Goal: Task Accomplishment & Management: Manage account settings

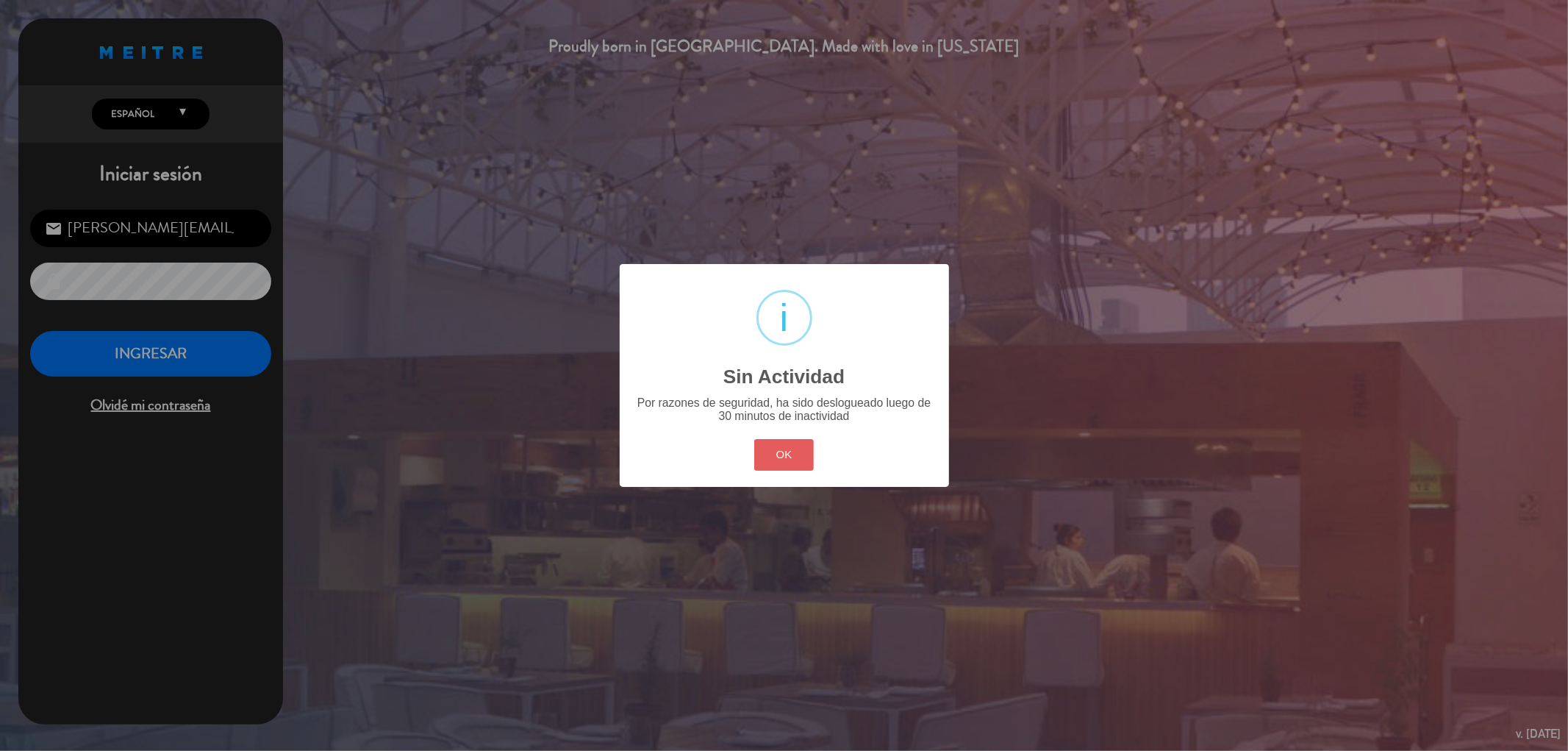
click at [763, 460] on button "OK" at bounding box center [784, 454] width 60 height 31
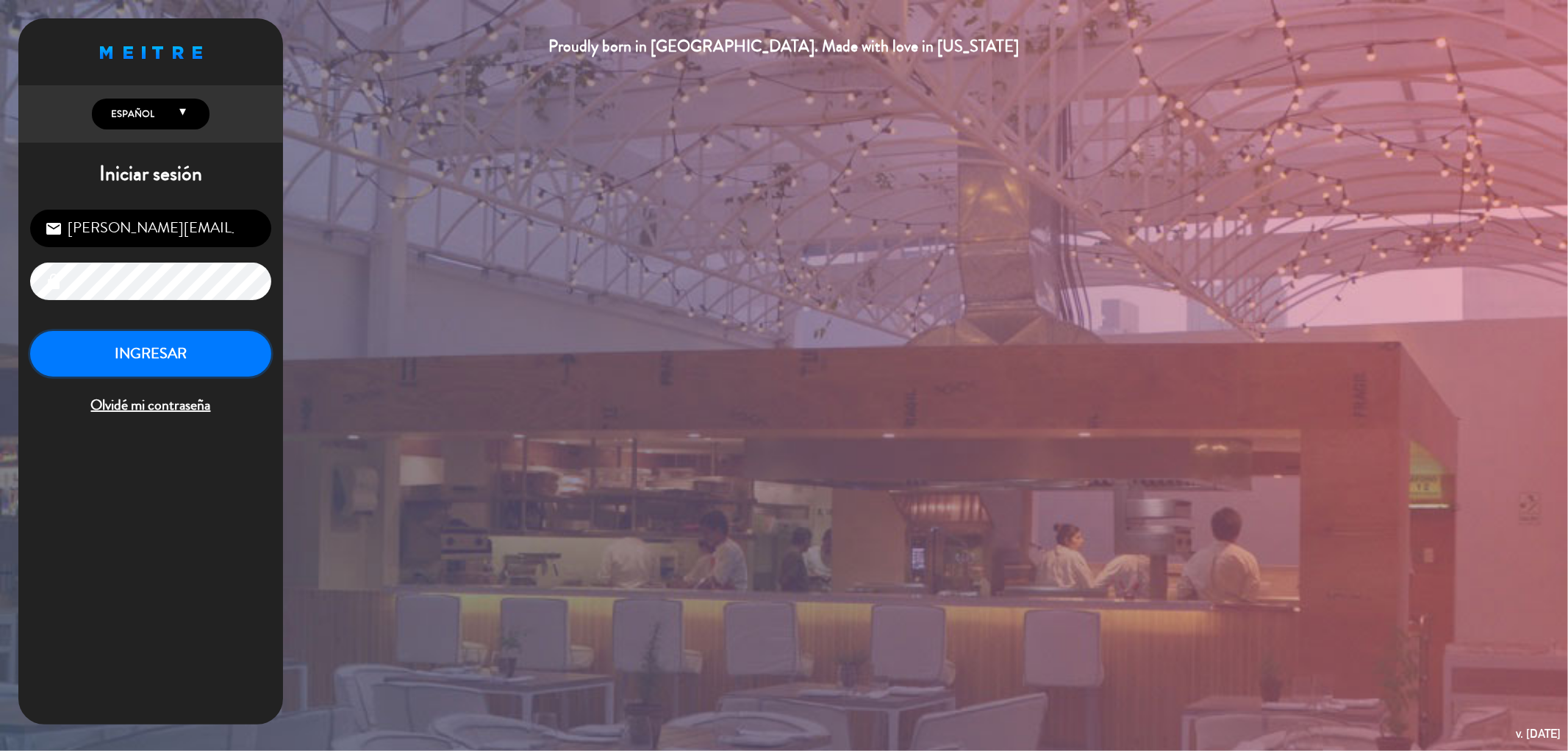
click at [168, 350] on button "INGRESAR" at bounding box center [150, 354] width 241 height 46
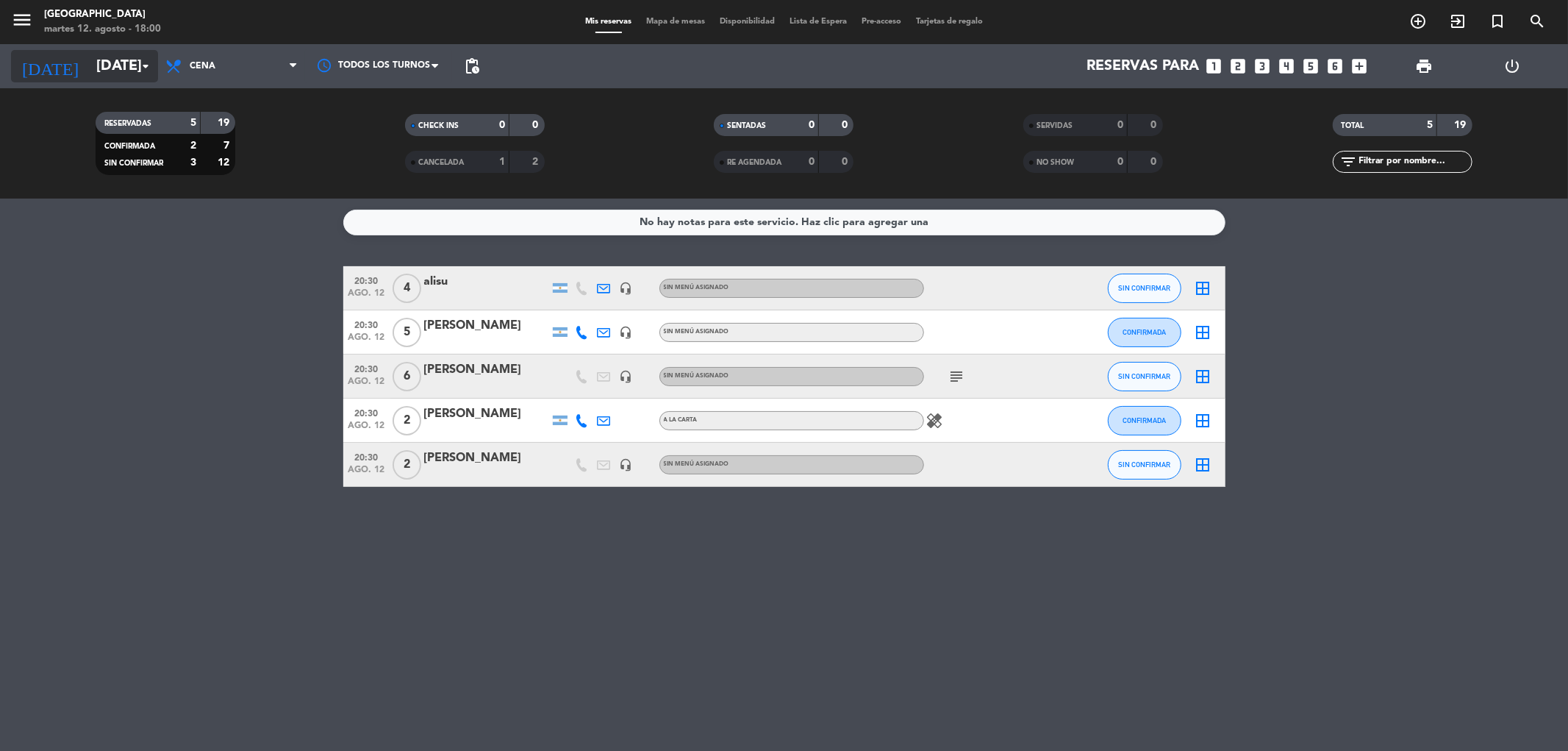
click at [153, 70] on icon "arrow_drop_down" at bounding box center [146, 67] width 18 height 18
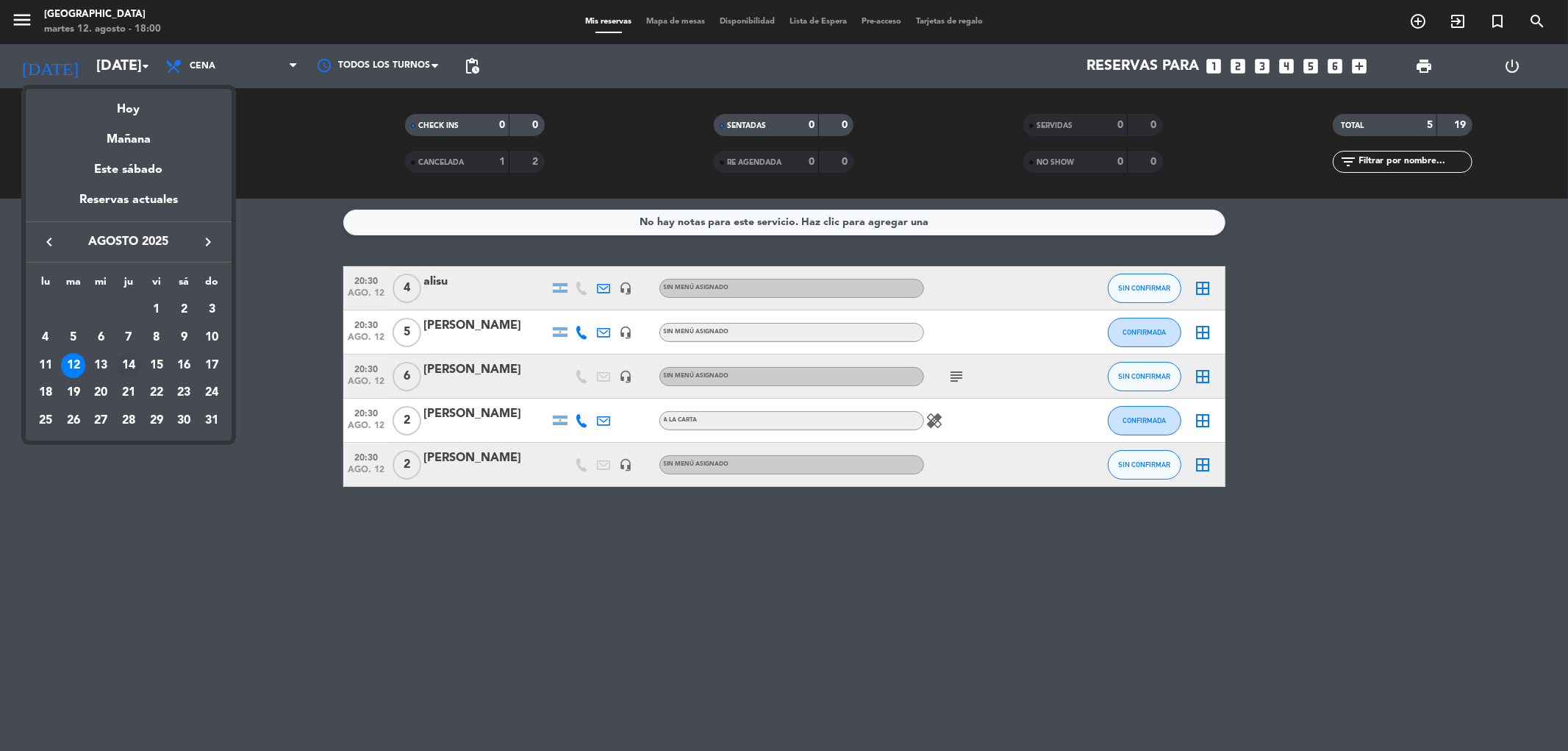
click at [126, 363] on div "14" at bounding box center [128, 365] width 25 height 25
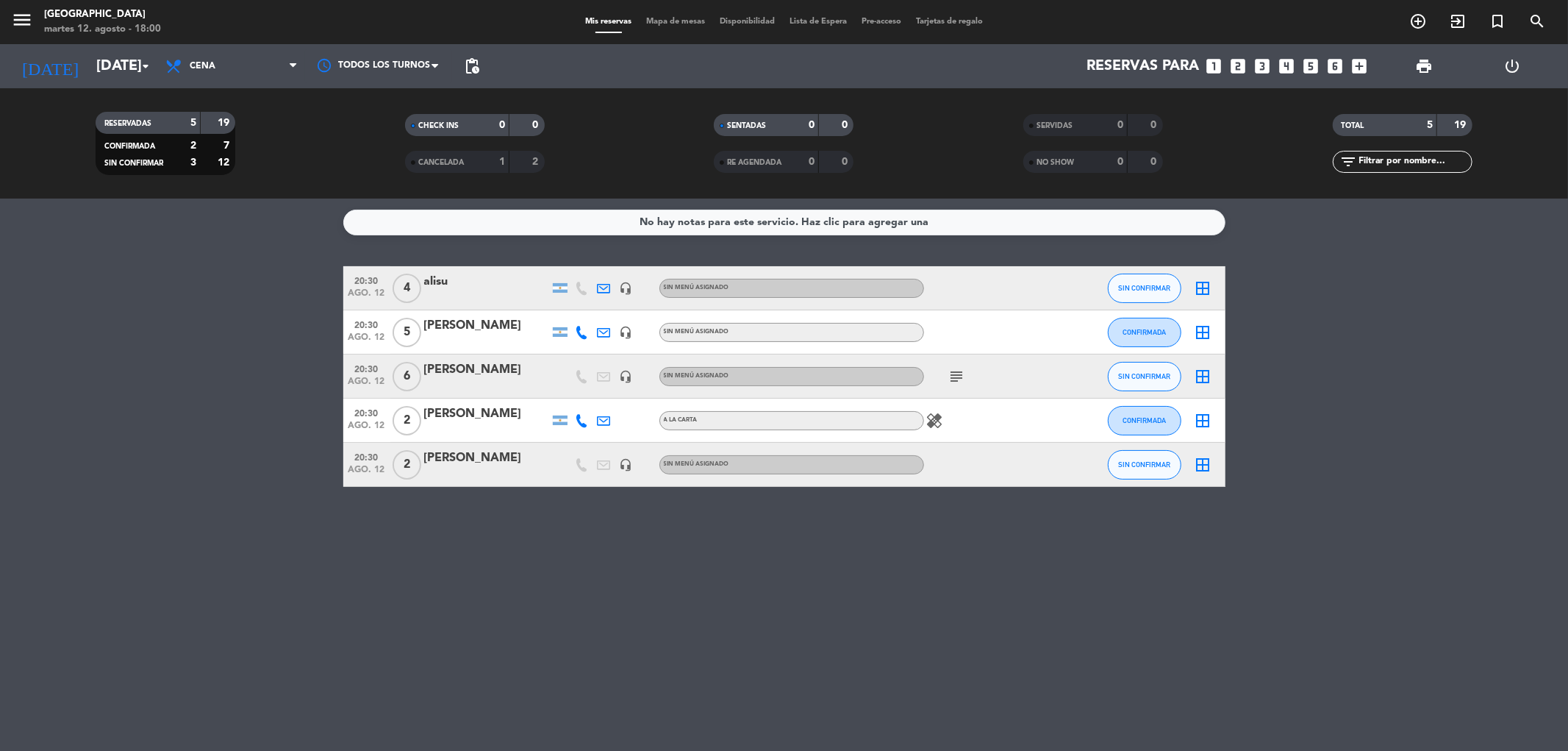
type input "jue. 14 ago."
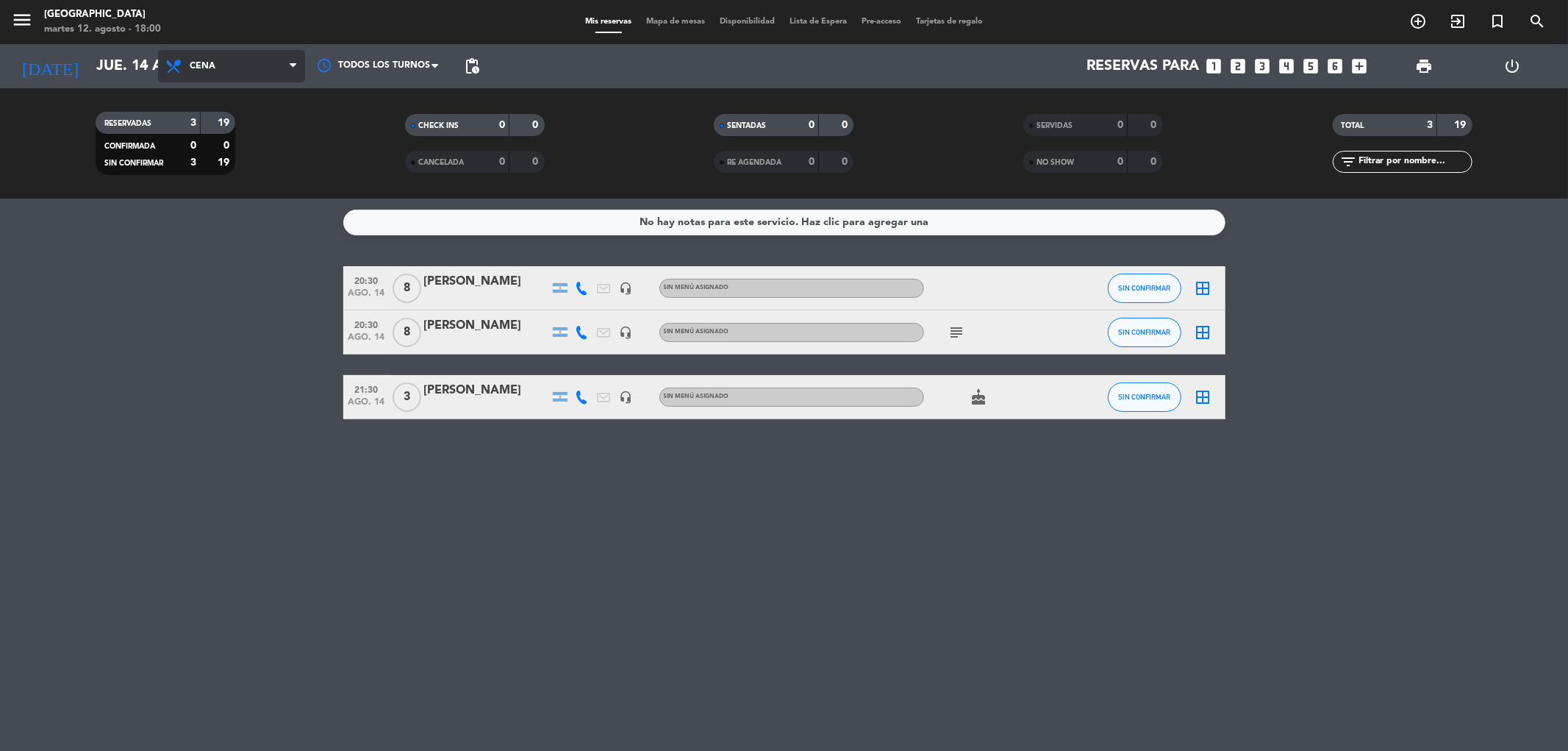
click at [213, 69] on span "Cena" at bounding box center [202, 67] width 25 height 10
click at [218, 158] on div "menu [PERSON_NAME] [DATE] 12. agosto - 18:00 Mis reservas Mapa de mesas Disponi…" at bounding box center [784, 99] width 1568 height 198
click at [438, 321] on div "[PERSON_NAME]" at bounding box center [486, 326] width 125 height 19
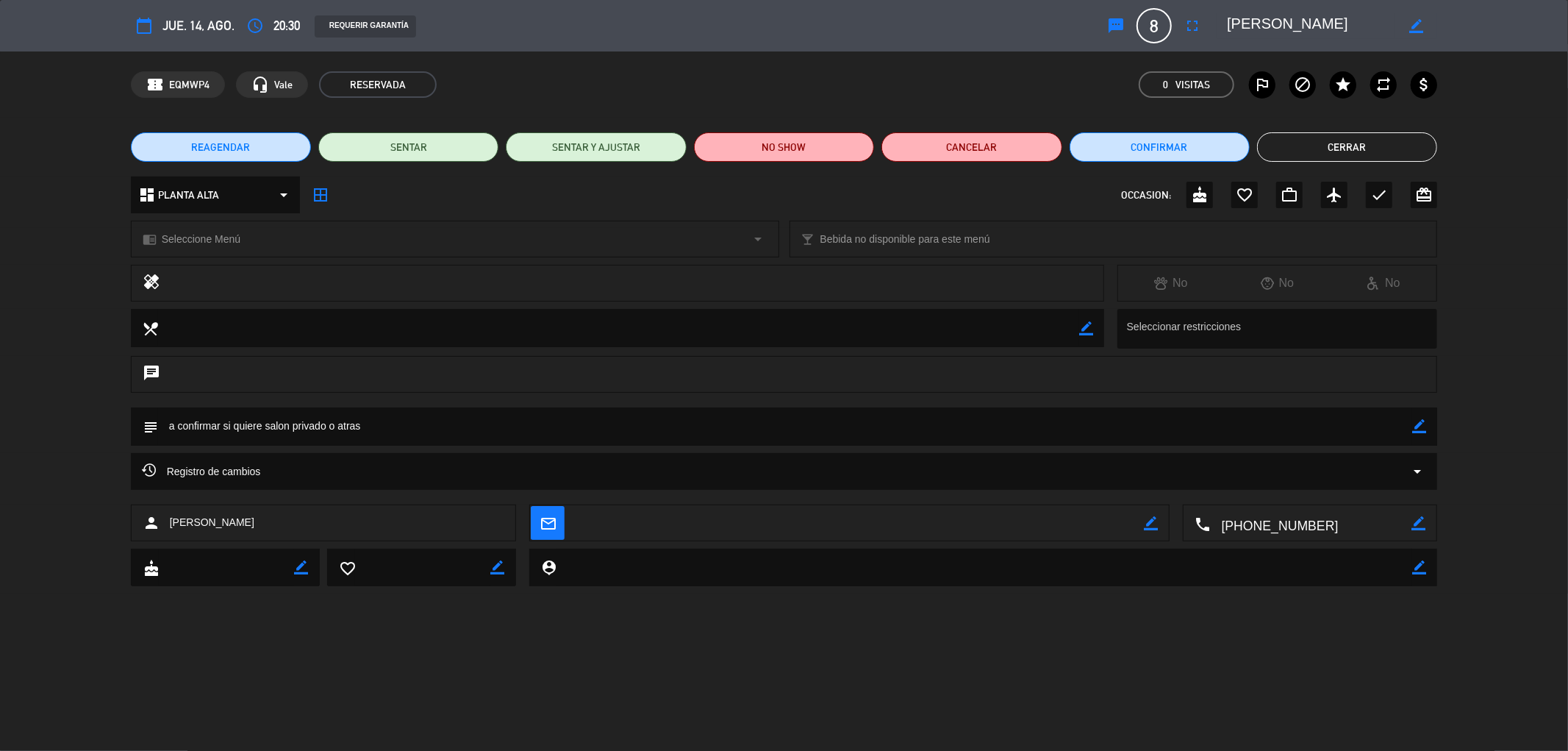
click at [1417, 425] on icon "border_color" at bounding box center [1419, 426] width 14 height 14
drag, startPoint x: 386, startPoint y: 428, endPoint x: 154, endPoint y: 407, distance: 232.9
click at [154, 407] on div "subject" at bounding box center [784, 426] width 1307 height 38
type textarea "ABAJO - ATRAS"
click at [1420, 429] on icon at bounding box center [1419, 426] width 14 height 14
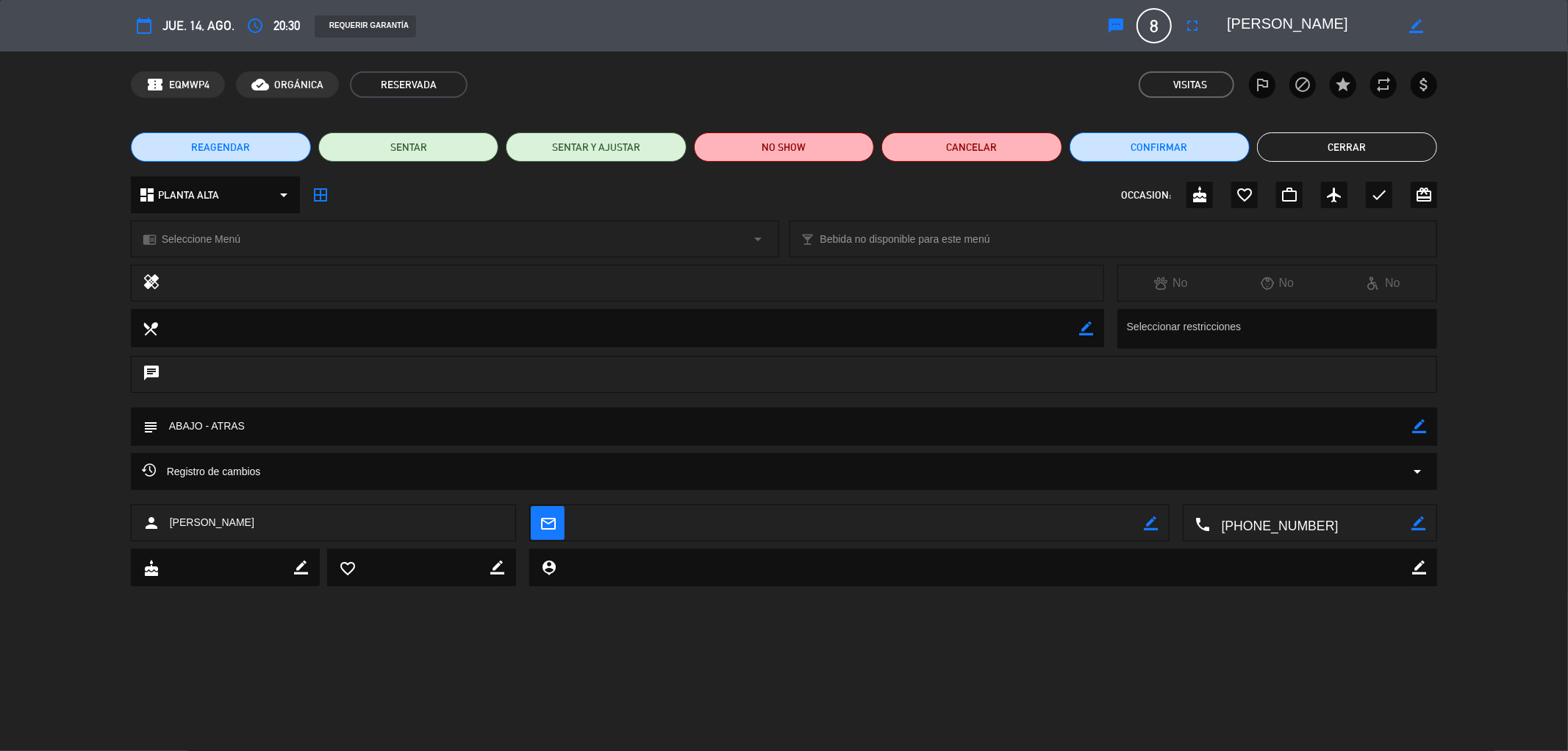
click at [1362, 150] on button "Cerrar" at bounding box center [1347, 147] width 180 height 29
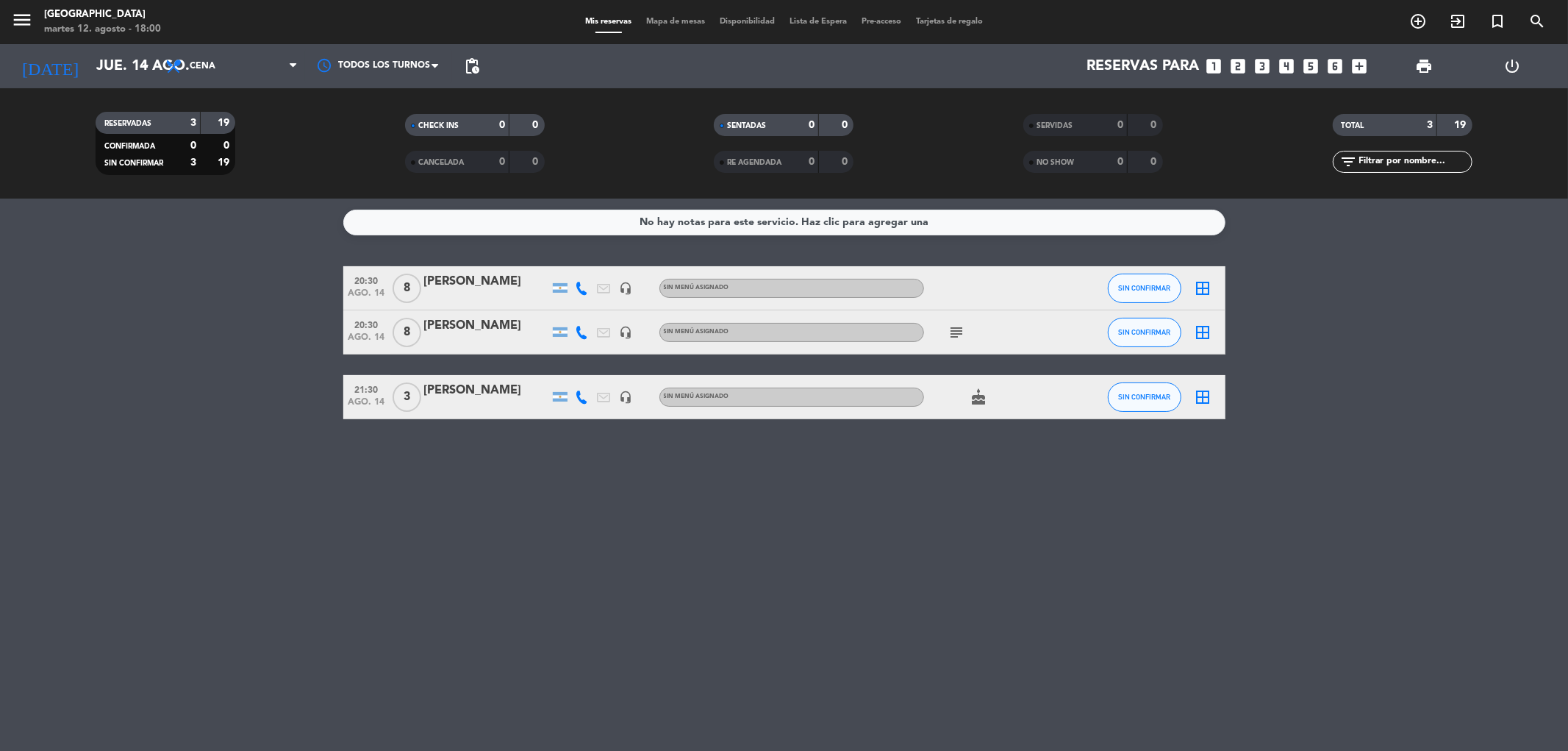
click at [957, 334] on icon "subject" at bounding box center [957, 332] width 18 height 18
click at [902, 490] on div "No hay notas para este servicio. Haz clic para agregar una 20:30 [DATE] 8 [PERS…" at bounding box center [784, 475] width 1568 height 553
